Goal: Task Accomplishment & Management: Manage account settings

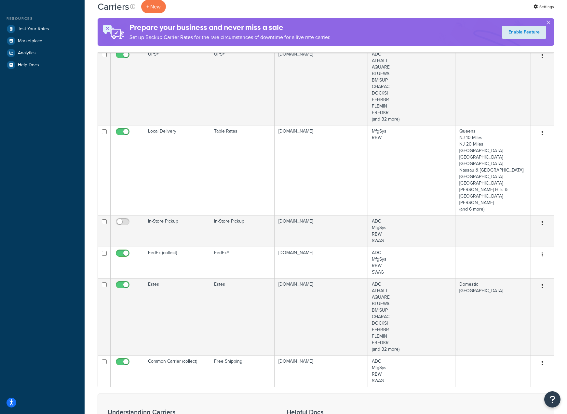
scroll to position [161, 0]
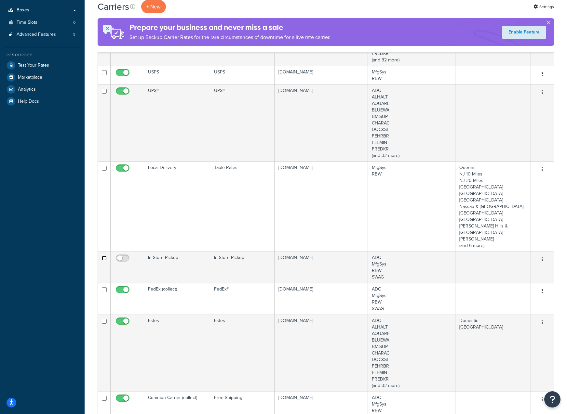
click at [104, 256] on input "checkbox" at bounding box center [104, 258] width 5 height 5
checkbox input "true"
click at [544, 255] on button "button" at bounding box center [542, 260] width 9 height 10
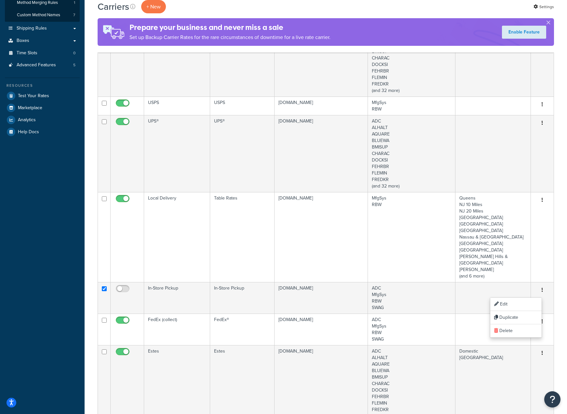
scroll to position [228, 0]
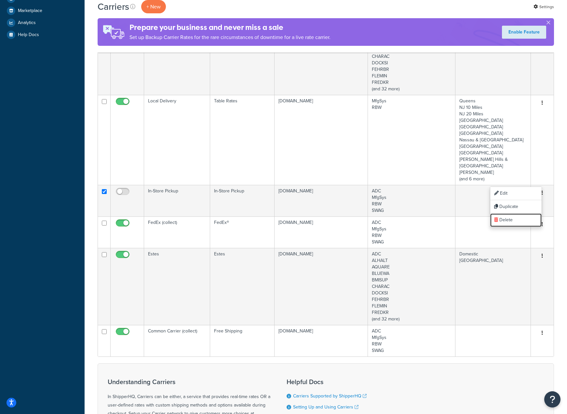
drag, startPoint x: 514, startPoint y: 219, endPoint x: 321, endPoint y: 30, distance: 269.8
click at [514, 219] on link "Delete" at bounding box center [515, 220] width 51 height 13
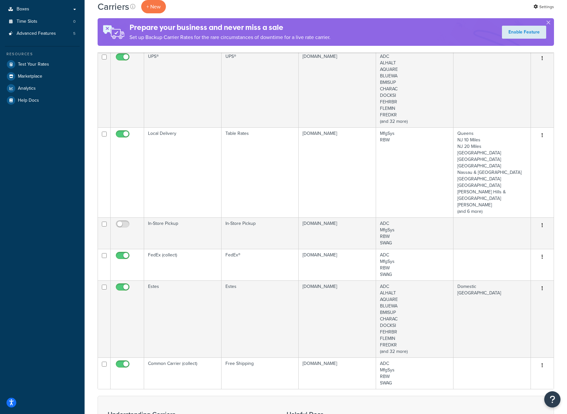
scroll to position [163, 0]
click at [543, 220] on button "button" at bounding box center [542, 225] width 9 height 10
drag, startPoint x: 504, startPoint y: 252, endPoint x: 317, endPoint y: 25, distance: 293.2
click at [504, 252] on link "Delete" at bounding box center [515, 251] width 51 height 13
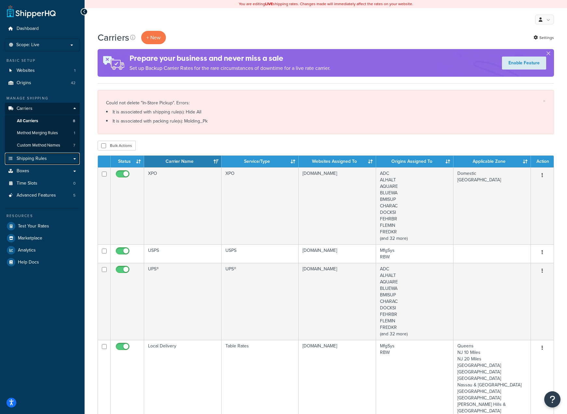
click at [44, 157] on span "Shipping Rules" at bounding box center [32, 159] width 30 height 6
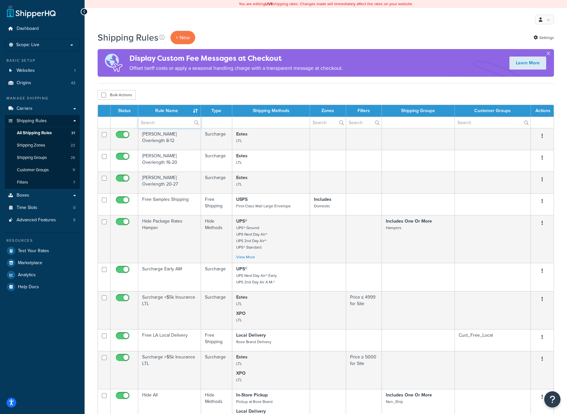
click at [151, 120] on input "text" at bounding box center [169, 122] width 62 height 11
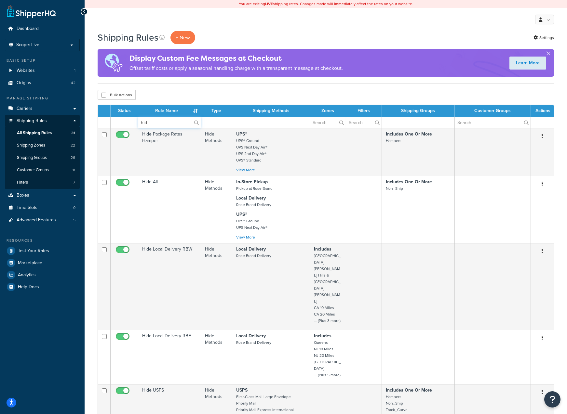
type input "hide"
click at [164, 183] on td "Hide All" at bounding box center [169, 209] width 63 height 67
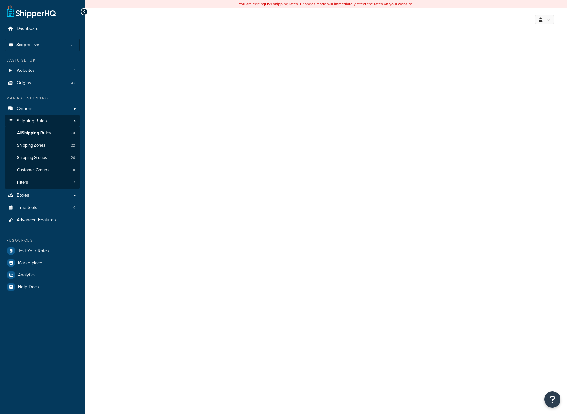
select select "HIDE"
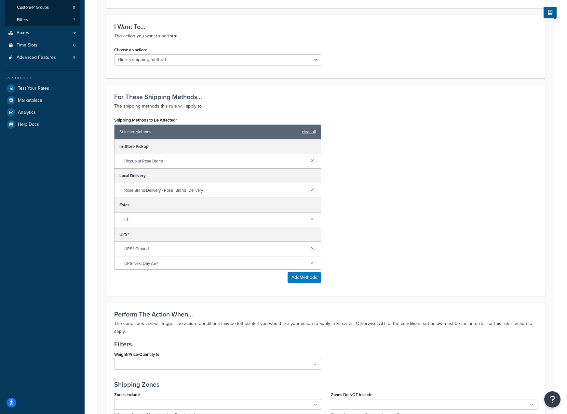
click at [309, 159] on link at bounding box center [312, 160] width 7 height 7
click at [390, 166] on div "Shipping Methods to Be Affected Selected Methods clear all Local Delivery Rose …" at bounding box center [325, 201] width 433 height 172
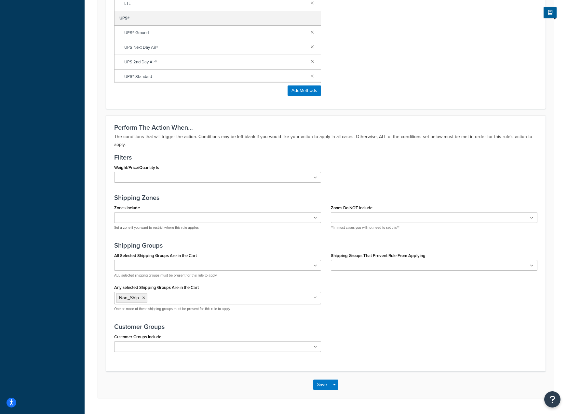
scroll to position [367, 0]
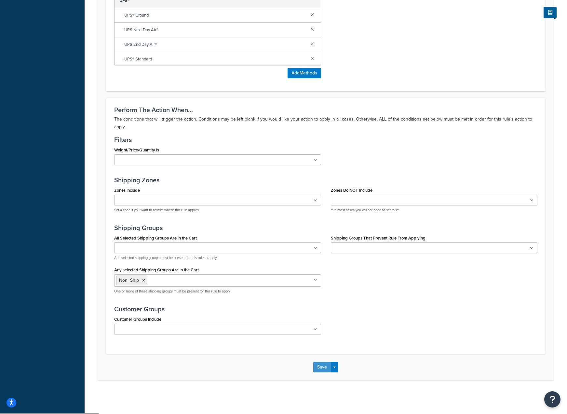
click at [319, 370] on button "Save" at bounding box center [322, 367] width 18 height 10
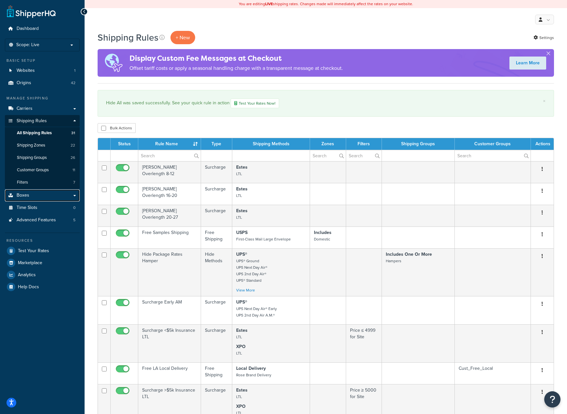
click at [51, 194] on link "Boxes" at bounding box center [42, 196] width 75 height 12
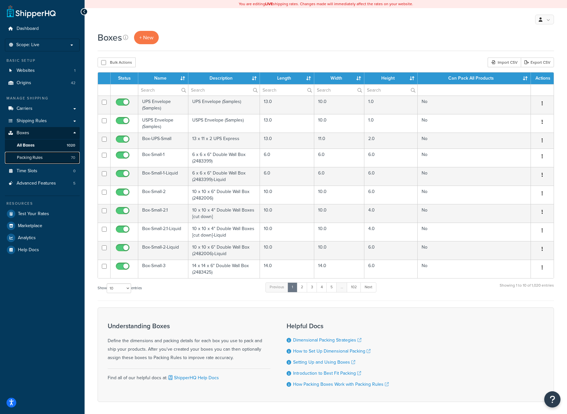
click at [47, 157] on link "Packing Rules 70" at bounding box center [42, 158] width 75 height 12
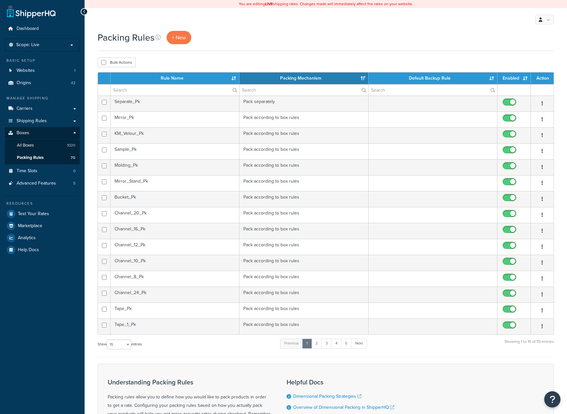
select select "15"
click at [125, 91] on input "text" at bounding box center [175, 90] width 128 height 11
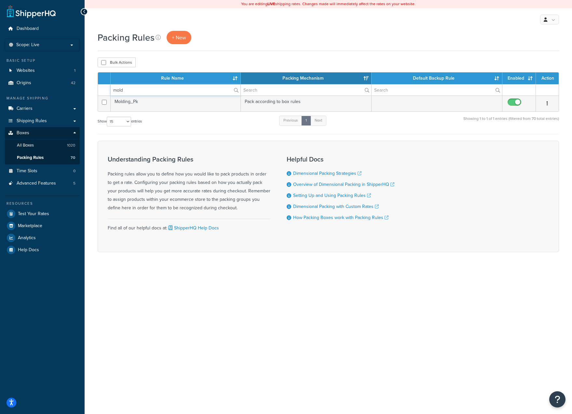
type input "mold"
click at [130, 102] on td "Molding_Pk" at bounding box center [176, 104] width 130 height 16
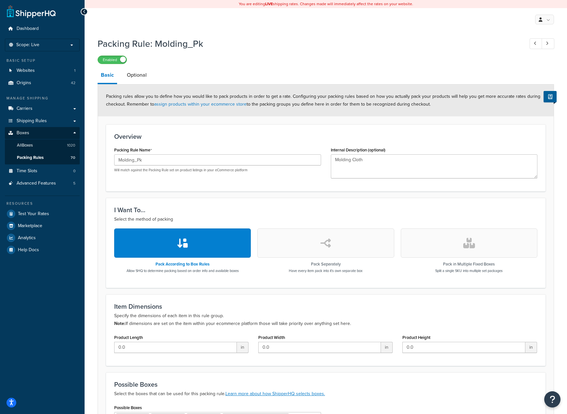
click at [141, 76] on link "Optional" at bounding box center [137, 75] width 26 height 16
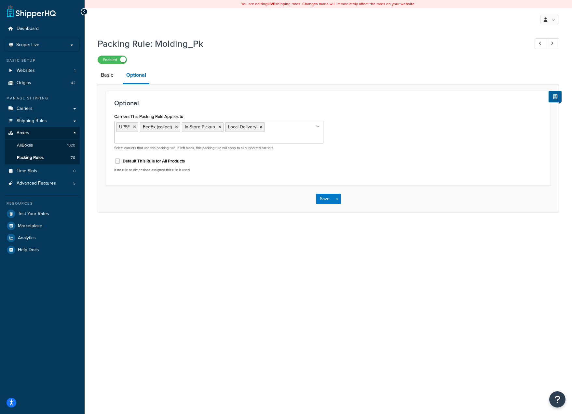
click at [219, 127] on icon at bounding box center [219, 127] width 3 height 4
click at [392, 99] on div "Optional Carriers This Packing Rule Applies to UPS® FedEx (collect) Local Deliv…" at bounding box center [328, 133] width 444 height 85
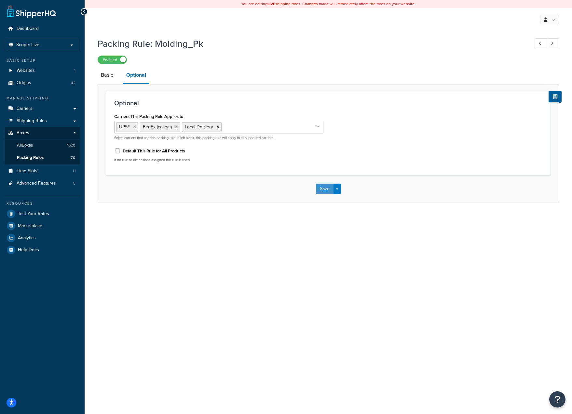
click at [319, 190] on button "Save" at bounding box center [325, 189] width 18 height 10
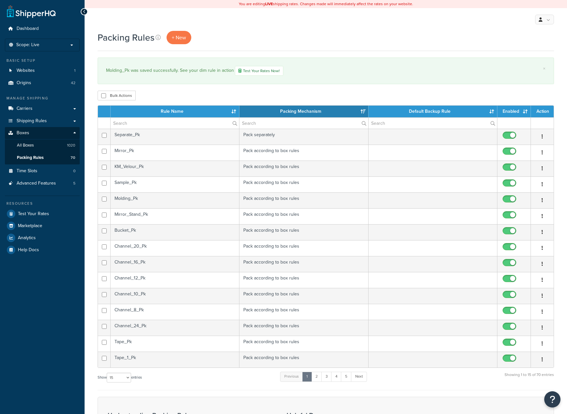
select select "15"
click at [32, 107] on span "Carriers" at bounding box center [25, 109] width 16 height 6
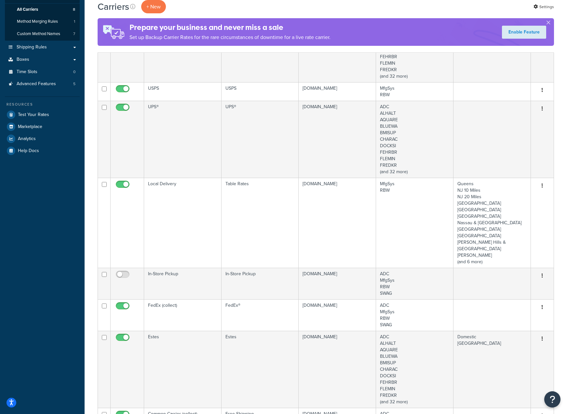
scroll to position [130, 0]
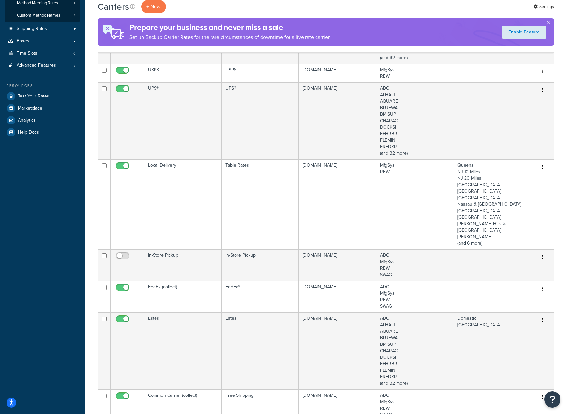
click at [541, 252] on button "button" at bounding box center [542, 257] width 9 height 10
click at [508, 285] on link "Delete" at bounding box center [515, 284] width 51 height 13
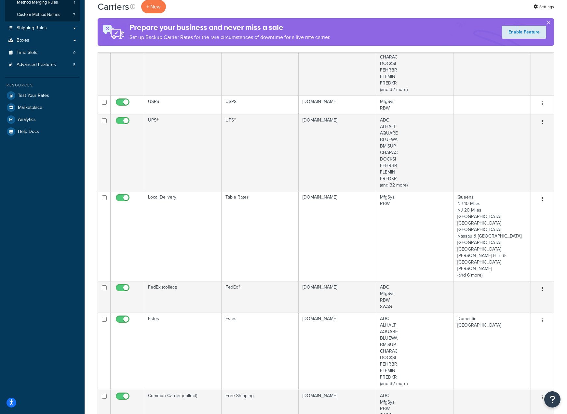
scroll to position [128, 0]
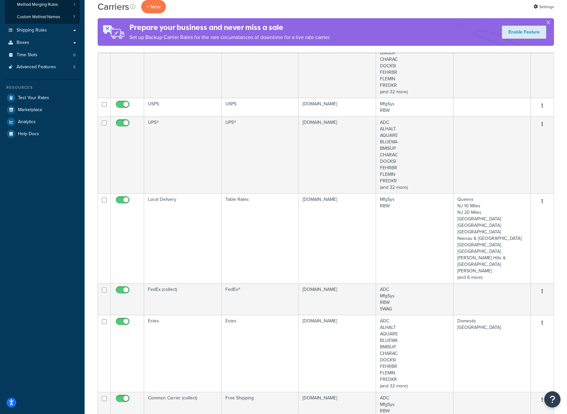
click at [467, 10] on div "Carriers + New Settings" at bounding box center [326, 6] width 456 height 13
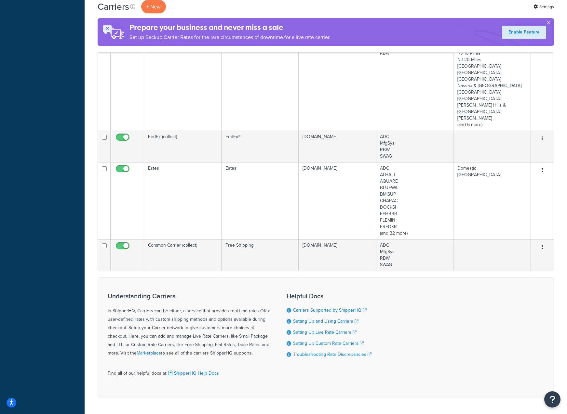
scroll to position [291, 0]
